Goal: Register for event/course

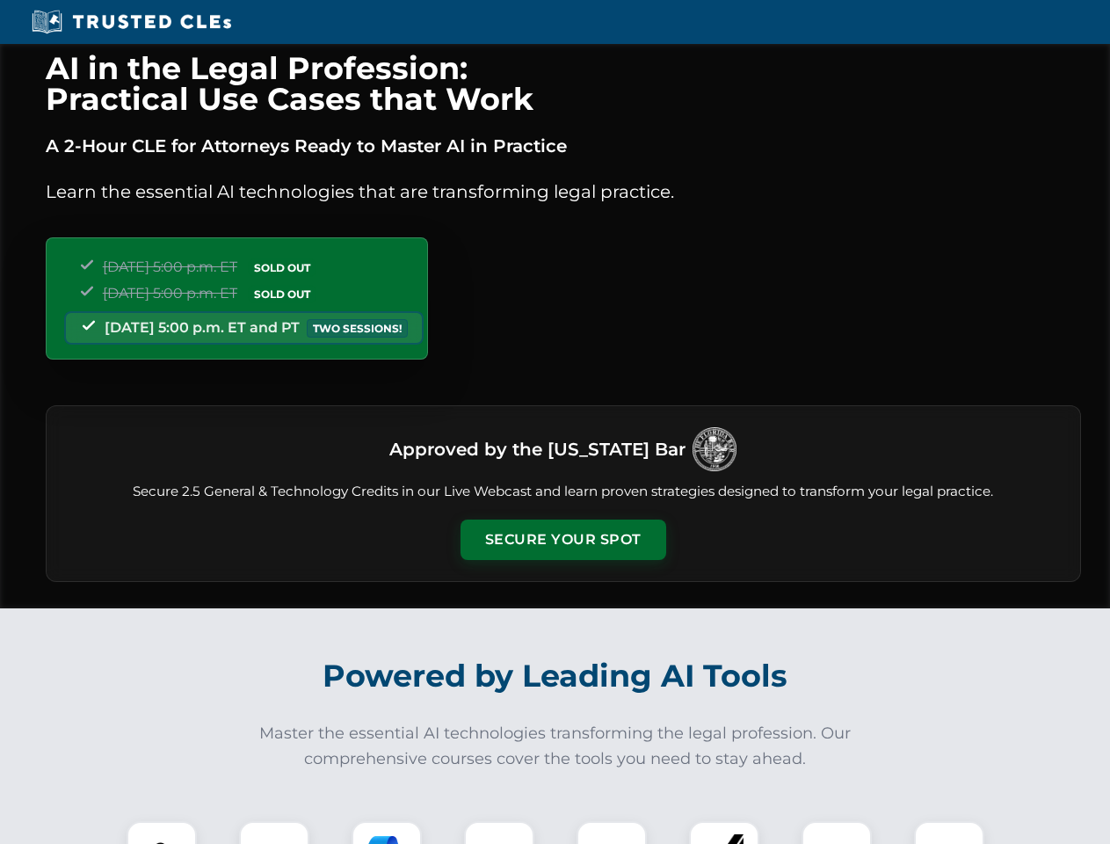
click at [563, 540] on button "Secure Your Spot" at bounding box center [564, 540] width 206 height 40
click at [162, 833] on img at bounding box center [161, 856] width 51 height 51
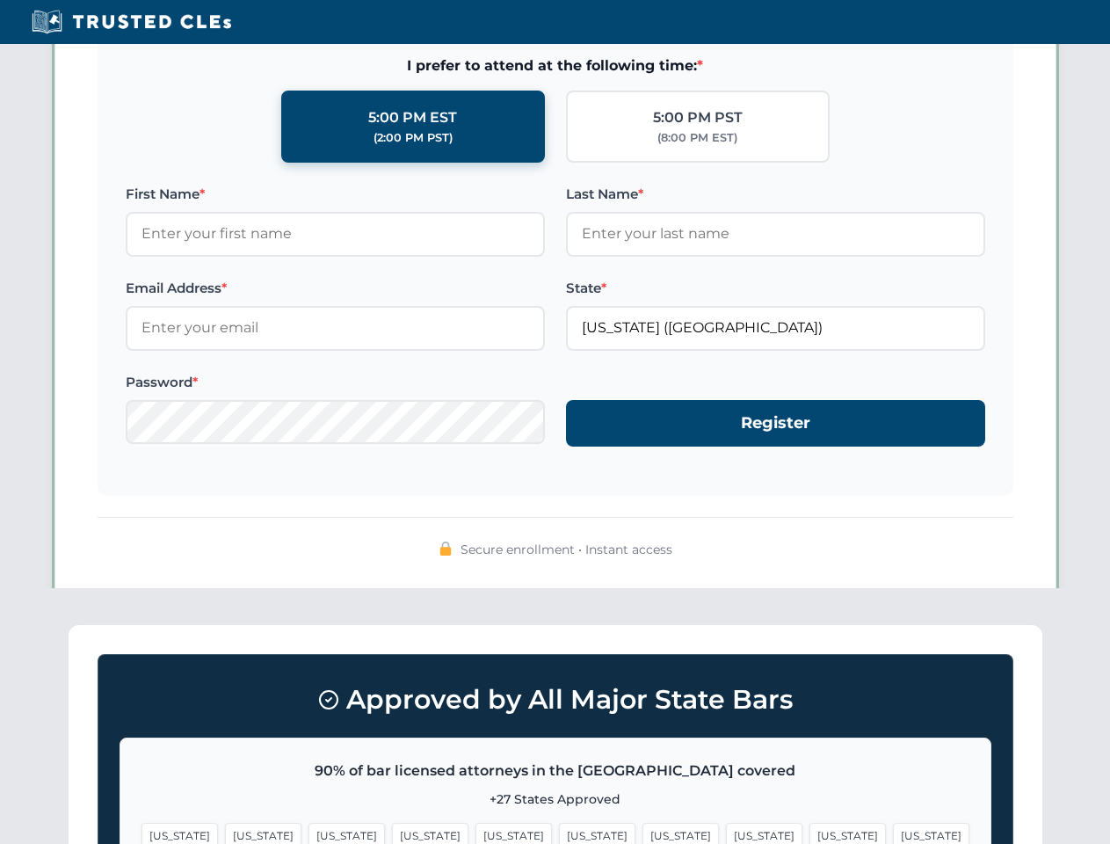
click at [643, 833] on span "[US_STATE]" at bounding box center [681, 835] width 76 height 25
click at [810, 833] on span "[US_STATE]" at bounding box center [848, 835] width 76 height 25
